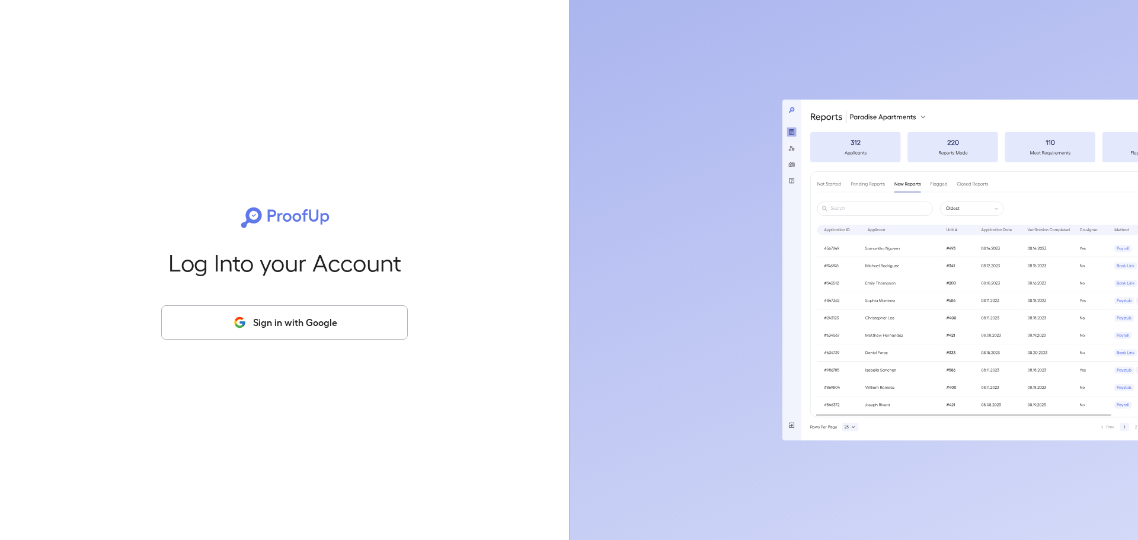
click at [234, 316] on icon "button" at bounding box center [239, 322] width 15 height 14
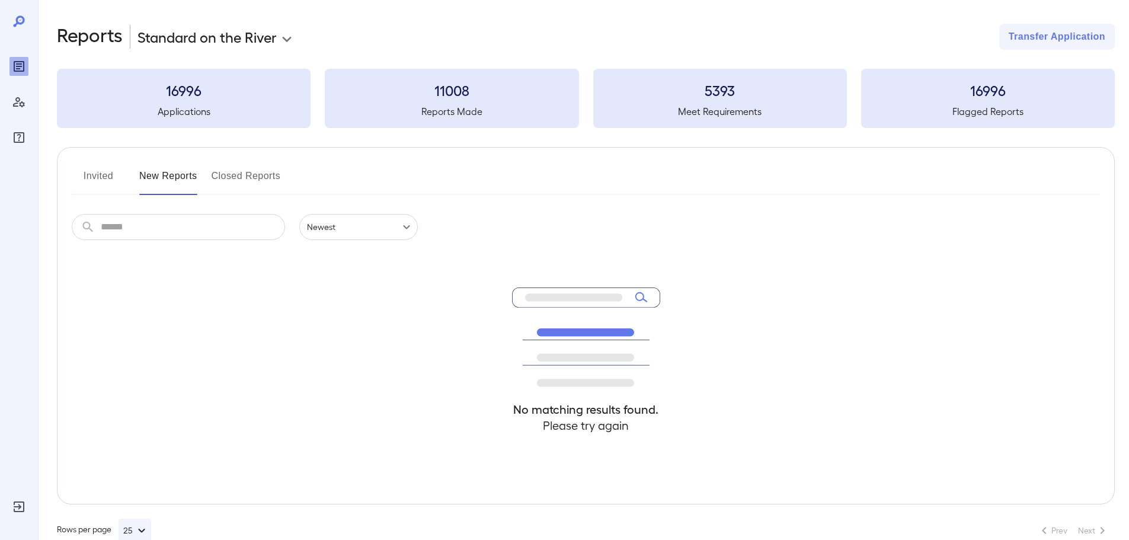
click at [187, 229] on input "text" at bounding box center [193, 227] width 184 height 26
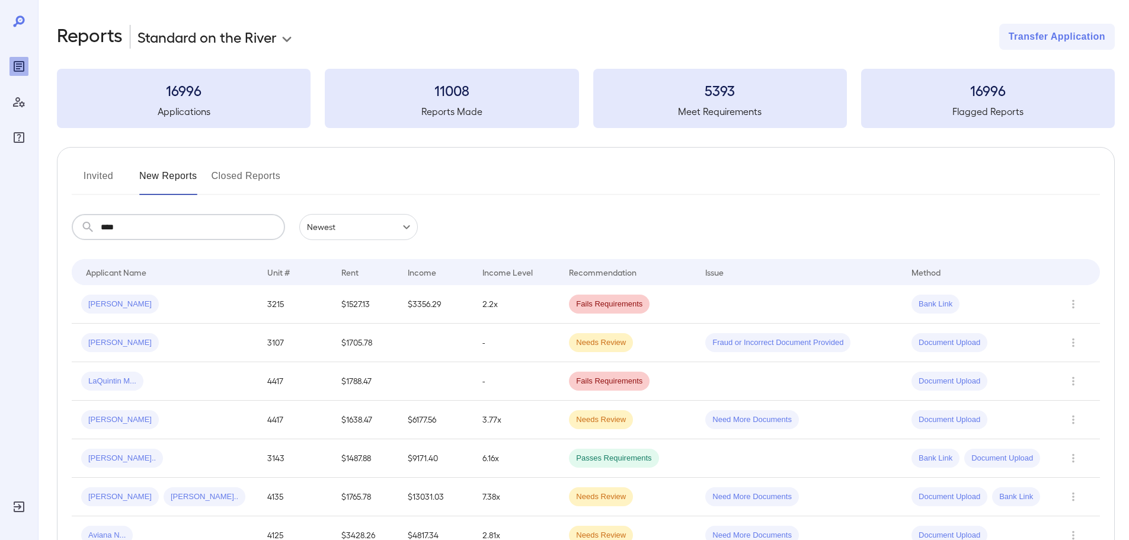
type input "****"
click at [96, 174] on button "Invited" at bounding box center [98, 181] width 53 height 28
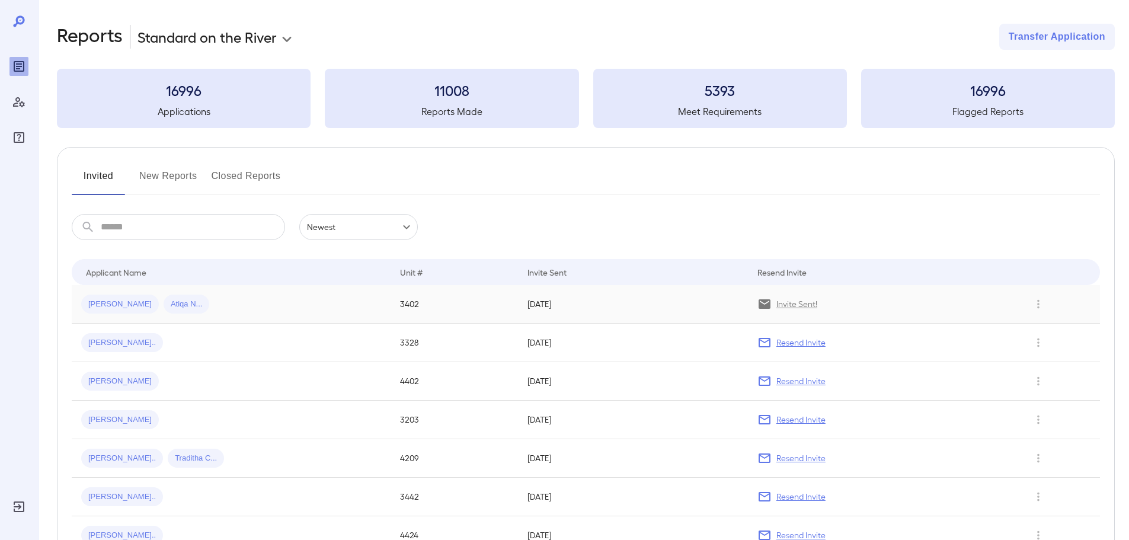
click at [797, 304] on p "Invite Sent!" at bounding box center [797, 304] width 41 height 12
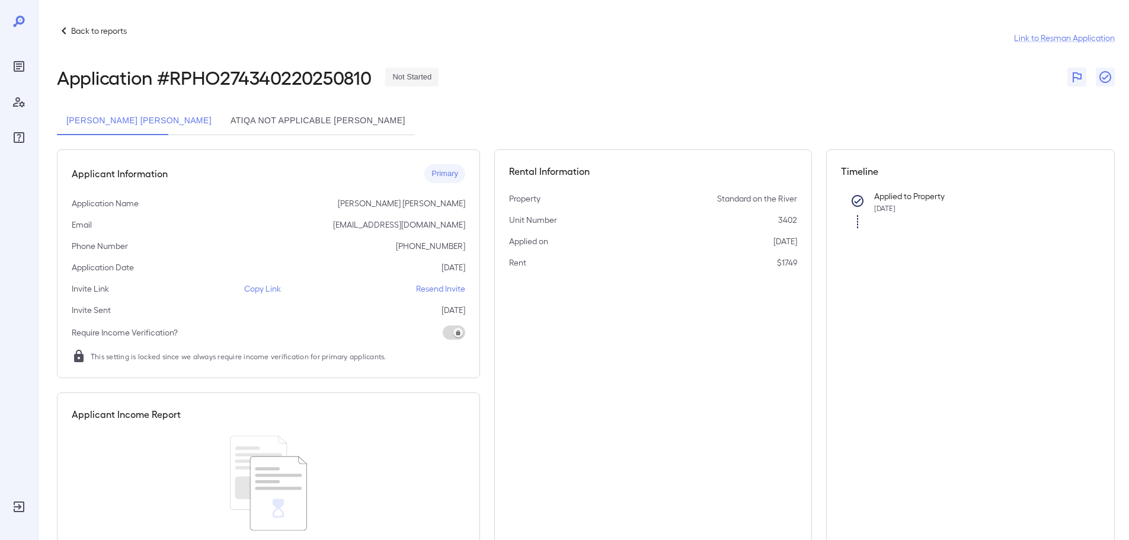
click at [424, 288] on p "Resend Invite" at bounding box center [440, 289] width 49 height 12
